Goal: Book appointment/travel/reservation

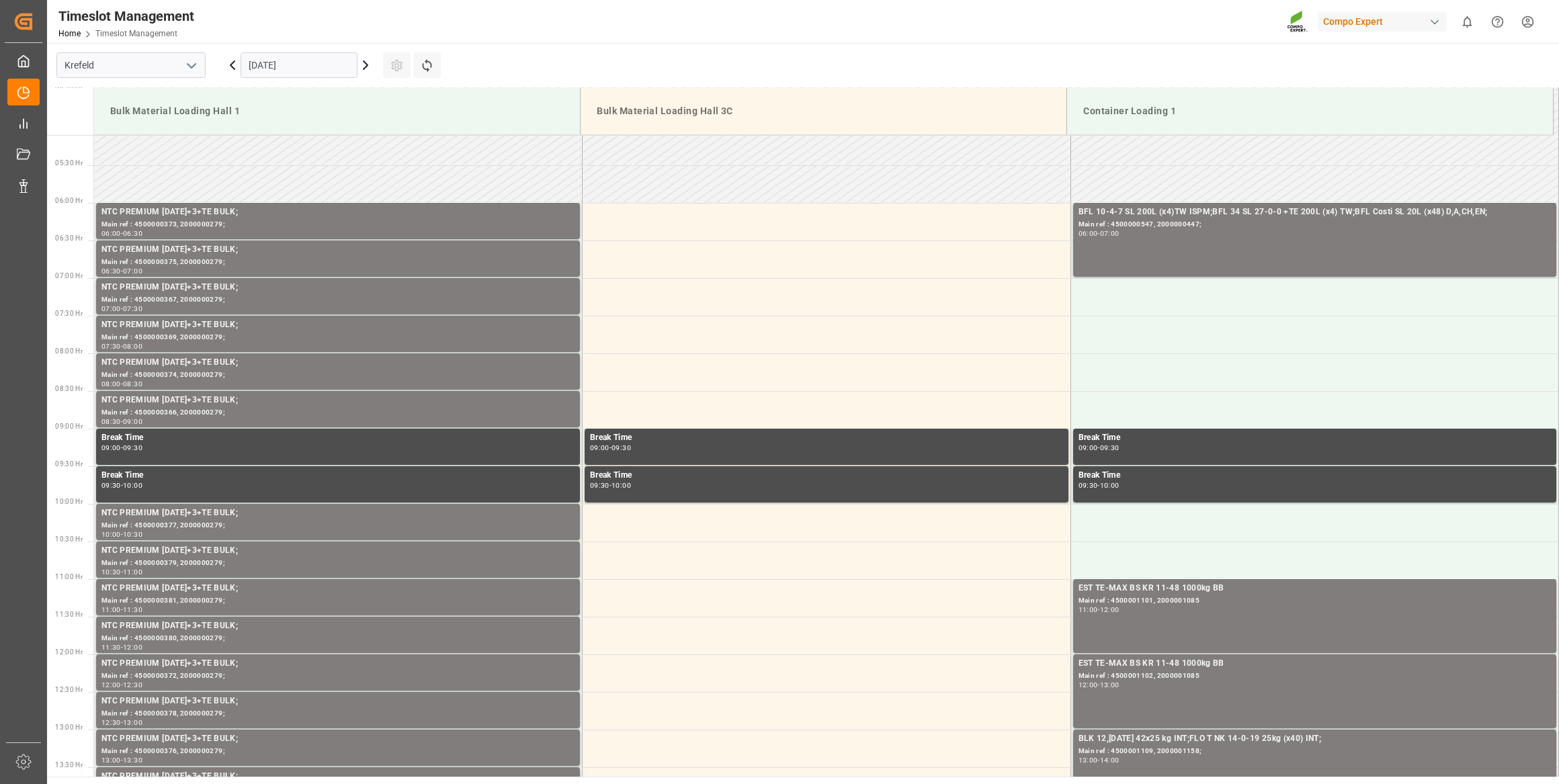
scroll to position [255, 0]
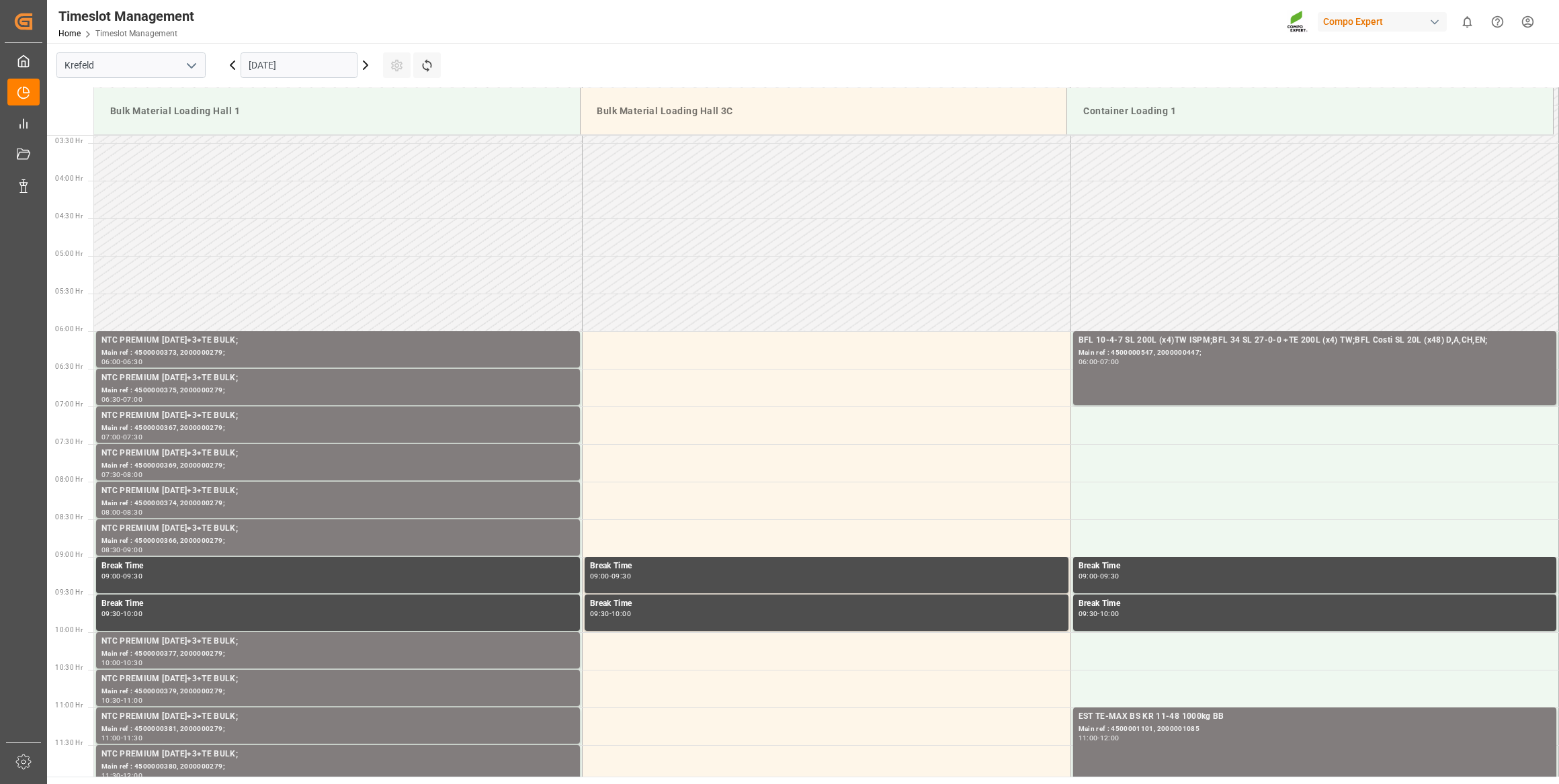
click at [286, 57] on input "[DATE]" at bounding box center [299, 65] width 117 height 25
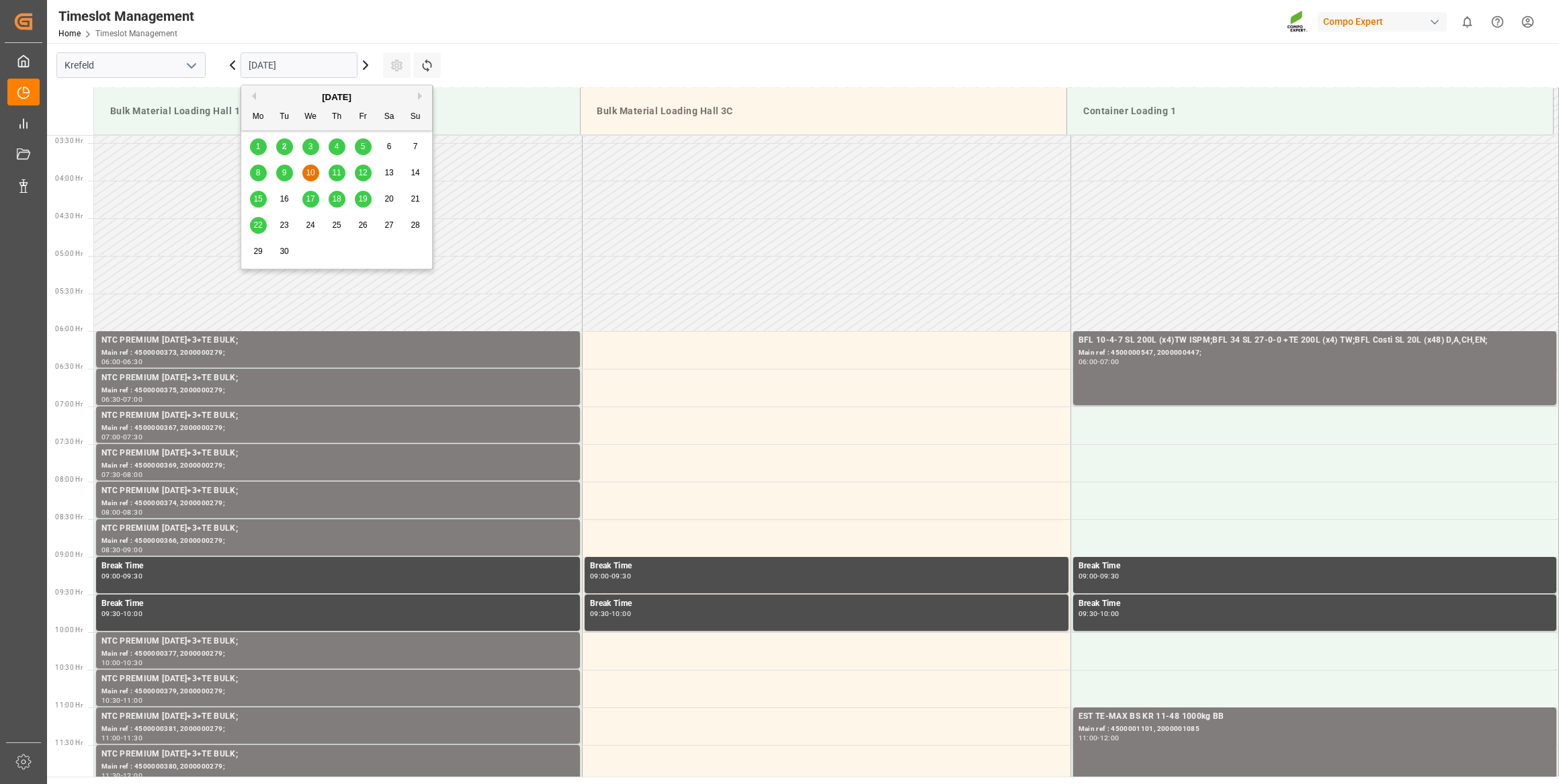
click at [312, 141] on div "3" at bounding box center [310, 147] width 16 height 16
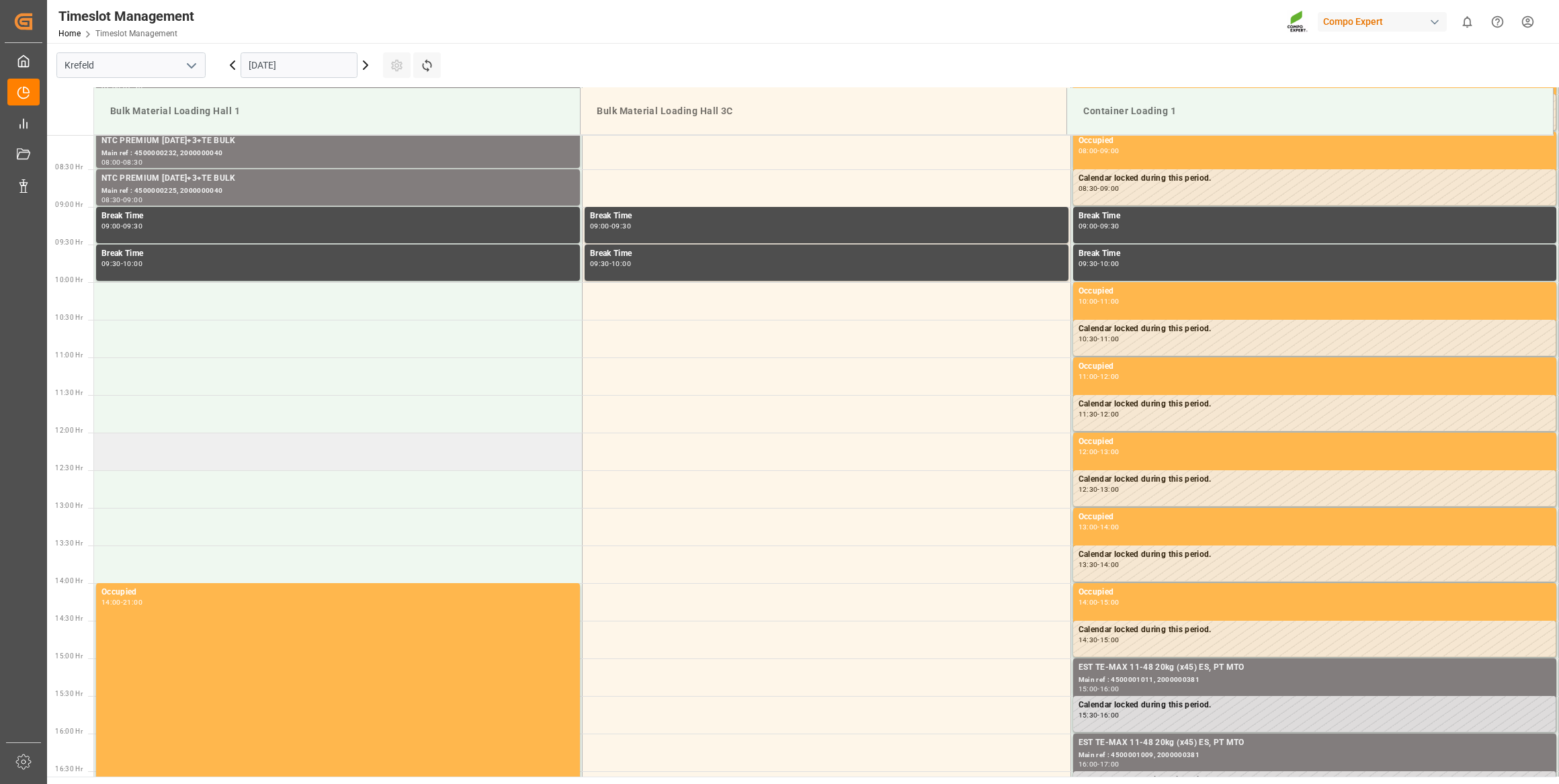
scroll to position [513, 0]
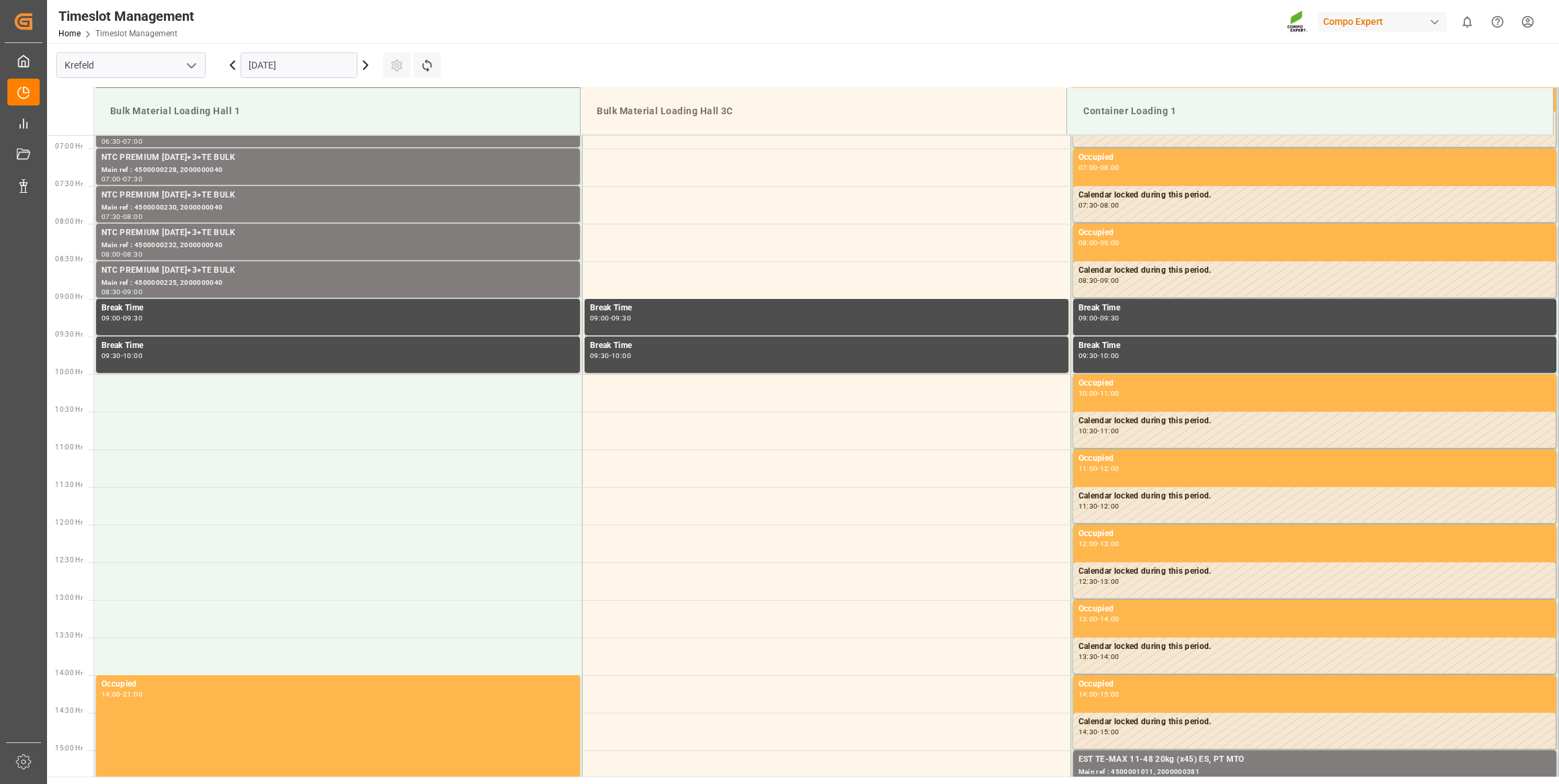
click at [364, 62] on icon at bounding box center [365, 65] width 4 height 8
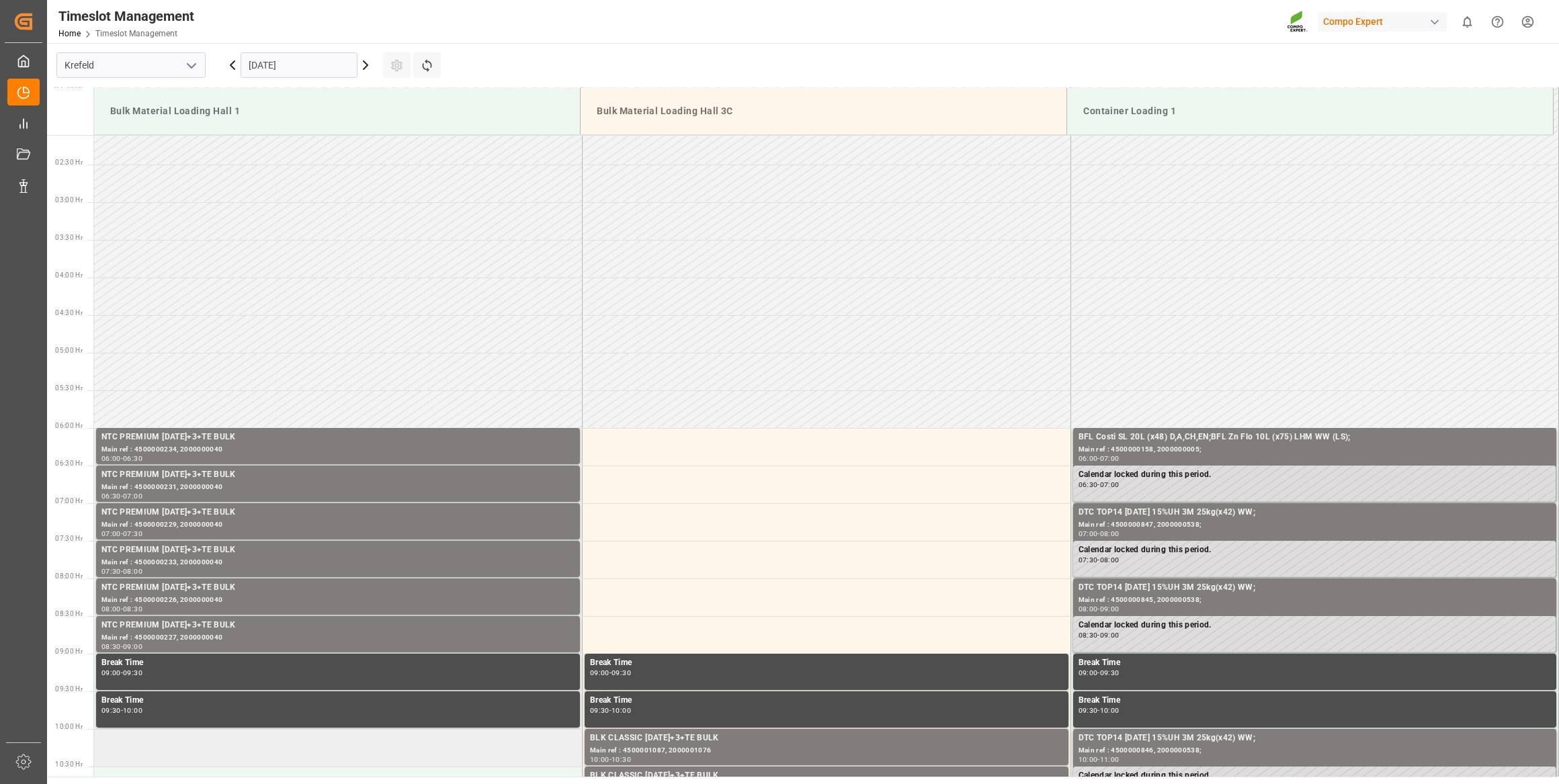
scroll to position [147, 0]
